Goal: Find specific page/section: Find specific page/section

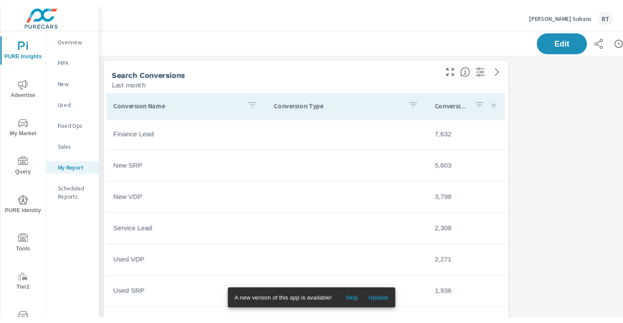
scroll to position [33, 0]
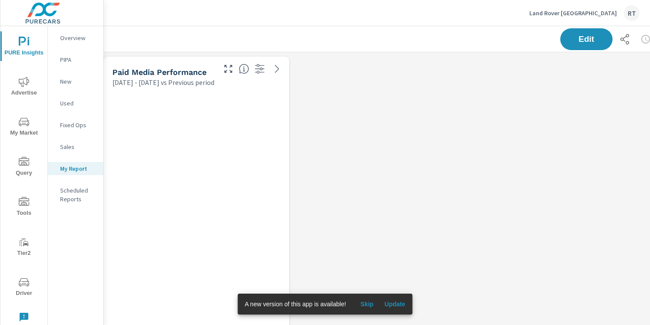
scroll to position [1607, 645]
